Goal: Transaction & Acquisition: Download file/media

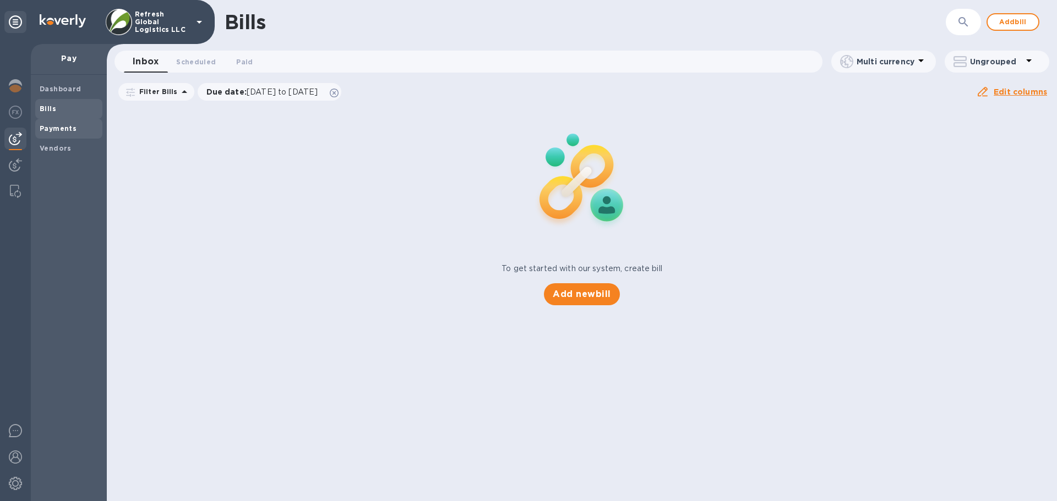
click at [51, 129] on b "Payments" at bounding box center [58, 128] width 37 height 8
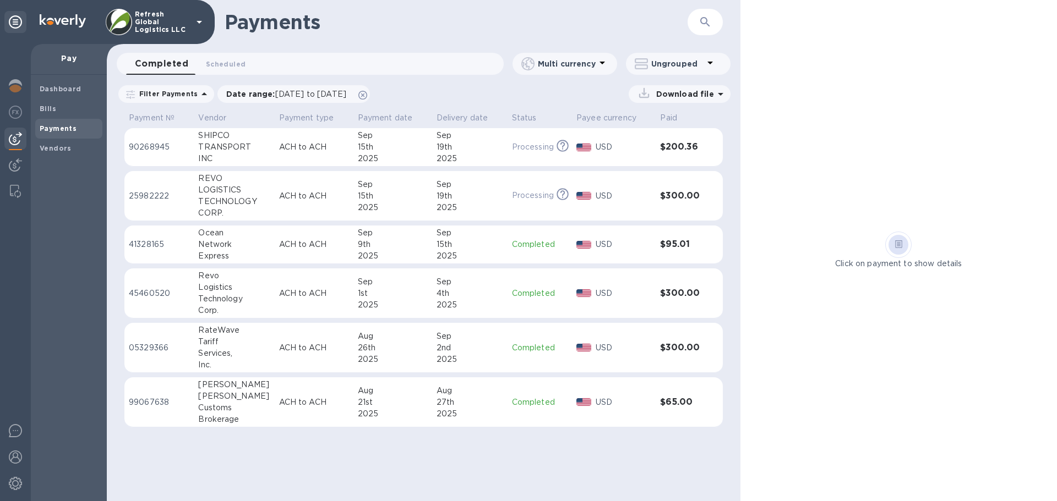
click at [718, 95] on icon at bounding box center [720, 93] width 13 height 13
click at [511, 102] on div "Download file" at bounding box center [553, 94] width 354 height 18
click at [279, 248] on p "ACH to ACH" at bounding box center [314, 245] width 70 height 12
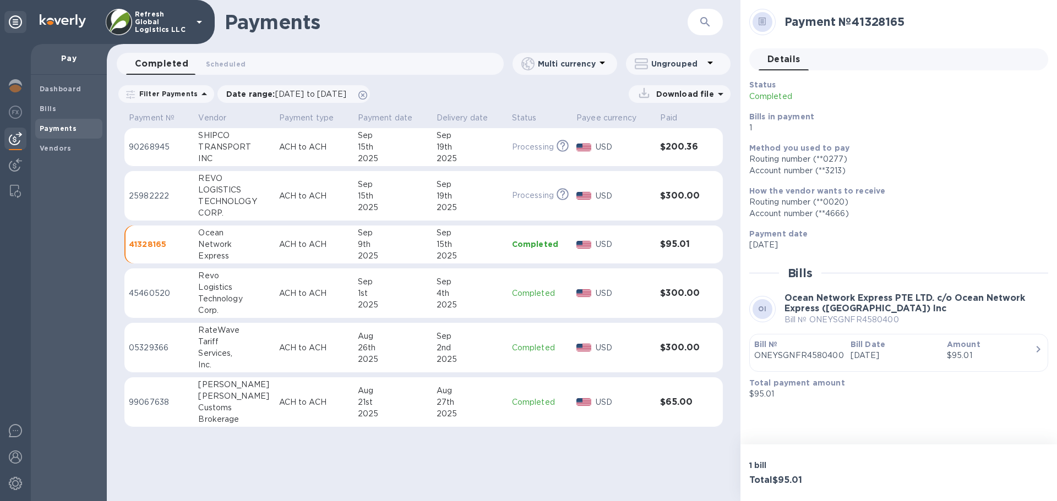
click at [719, 95] on icon at bounding box center [721, 94] width 6 height 3
click at [559, 157] on p "PDF file" at bounding box center [564, 162] width 32 height 11
